Goal: Task Accomplishment & Management: Use online tool/utility

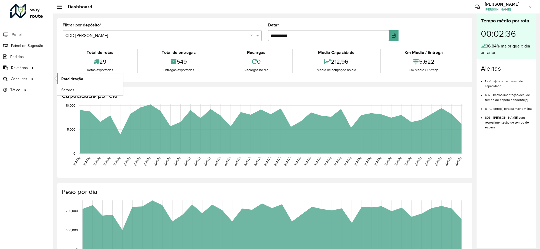
click at [71, 80] on span "Roteirização" at bounding box center [72, 79] width 22 height 6
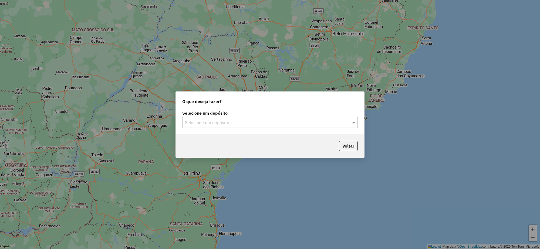
click at [295, 122] on input "text" at bounding box center [264, 123] width 159 height 6
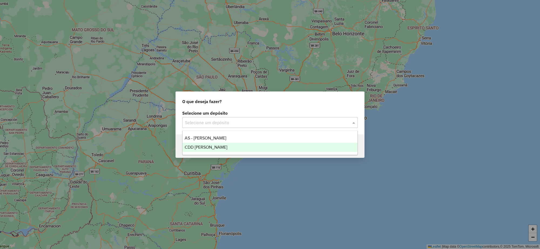
click at [235, 145] on div "CDD [PERSON_NAME]" at bounding box center [270, 147] width 175 height 9
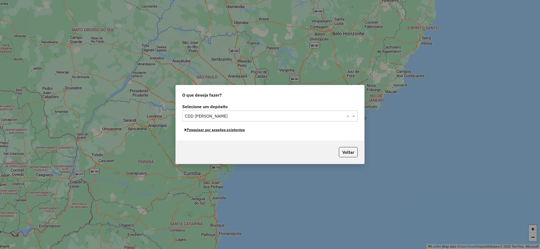
click at [222, 132] on button "Pesquisar por sessões existentes" at bounding box center [214, 130] width 65 height 8
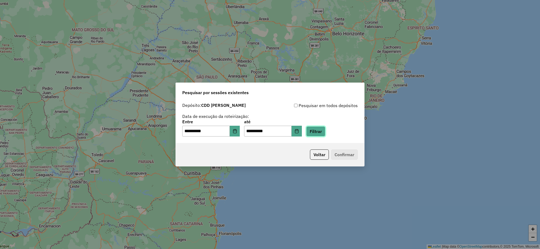
click at [314, 132] on button "Filtrar" at bounding box center [315, 131] width 19 height 10
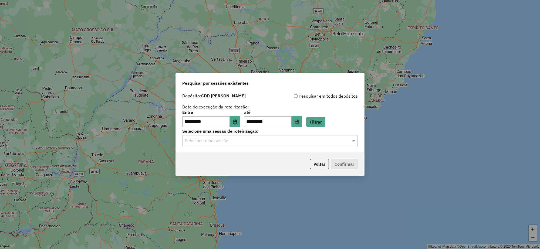
click at [260, 141] on input "text" at bounding box center [264, 141] width 159 height 6
drag, startPoint x: 244, startPoint y: 156, endPoint x: 342, endPoint y: 162, distance: 98.2
click at [245, 155] on div "1230148 - 15/08/2025 20:14" at bounding box center [270, 156] width 175 height 9
click at [339, 164] on button "Confirmar" at bounding box center [344, 164] width 27 height 10
click at [248, 138] on input "text" at bounding box center [264, 141] width 159 height 6
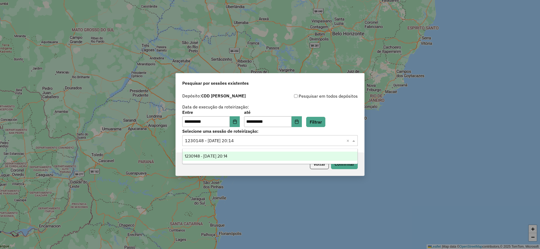
click at [248, 138] on input "text" at bounding box center [264, 141] width 159 height 6
click at [342, 158] on div "1230148 - 15/08/2025 20:14" at bounding box center [270, 156] width 175 height 9
click at [346, 164] on button "Confirmar" at bounding box center [344, 164] width 27 height 10
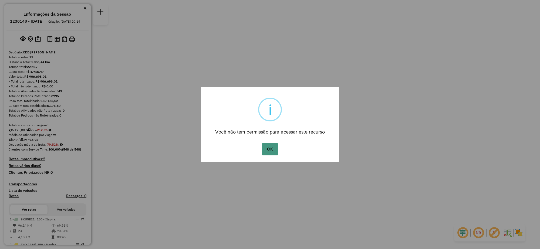
click at [274, 153] on button "OK" at bounding box center [270, 149] width 16 height 12
click at [270, 149] on button "OK" at bounding box center [270, 149] width 16 height 12
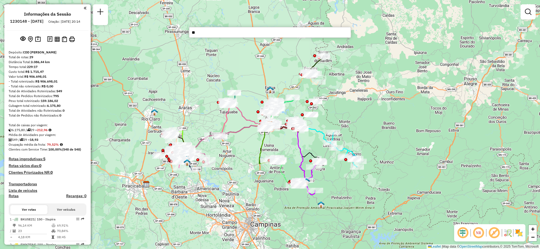
type input "*"
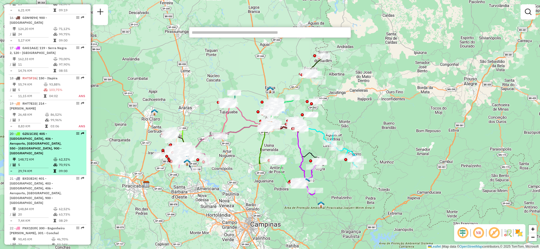
click at [76, 132] on em at bounding box center [77, 133] width 3 height 3
select select "**********"
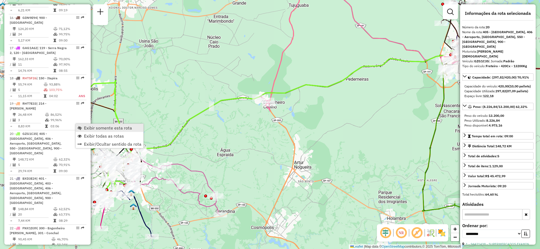
click at [94, 130] on span "Exibir somente esta rota" at bounding box center [108, 128] width 48 height 4
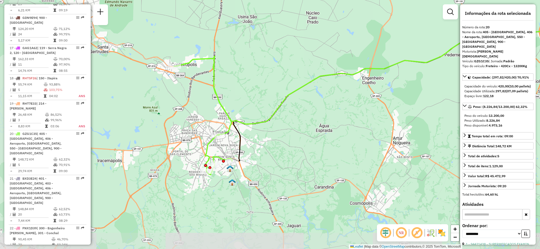
drag, startPoint x: 154, startPoint y: 178, endPoint x: 249, endPoint y: 154, distance: 98.0
click at [249, 154] on div "Janela de atendimento Grade de atendimento Capacidade Transportadoras Veículos …" at bounding box center [270, 124] width 540 height 249
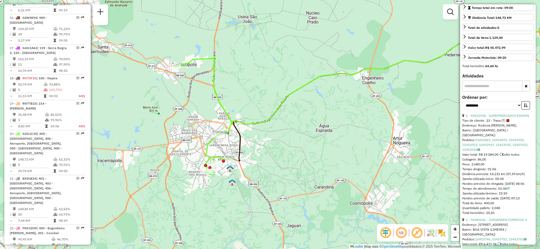
scroll to position [0, 0]
